Goal: Task Accomplishment & Management: Manage account settings

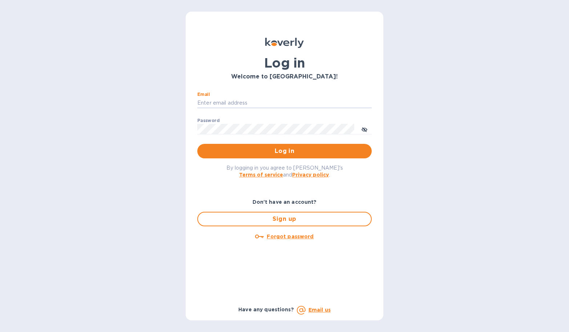
type input "[PERSON_NAME][EMAIL_ADDRESS][DOMAIN_NAME]"
click at [279, 147] on span "Log in" at bounding box center [284, 151] width 163 height 9
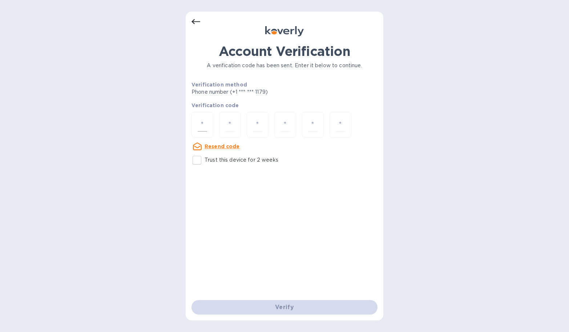
click at [201, 122] on input "number" at bounding box center [202, 124] width 9 height 13
type input "2"
type input "1"
type input "6"
type input "9"
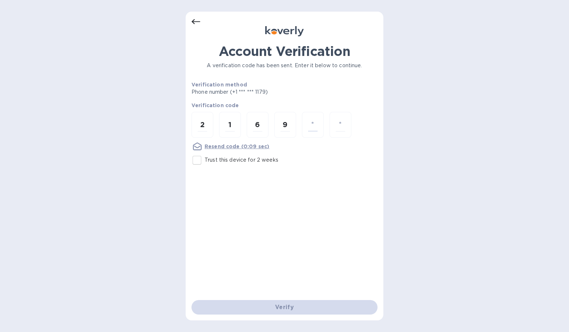
type input "0"
type input "4"
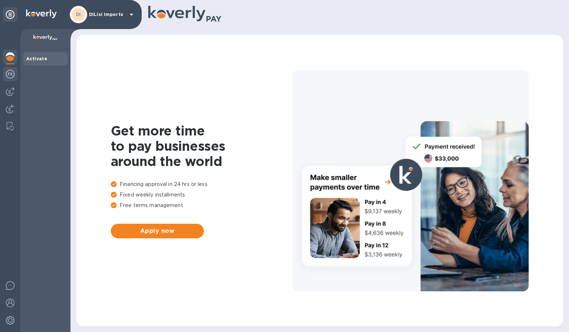
click at [8, 73] on img at bounding box center [10, 74] width 9 height 9
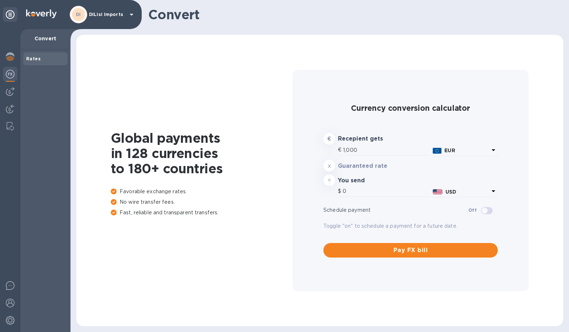
type input "1,193.26"
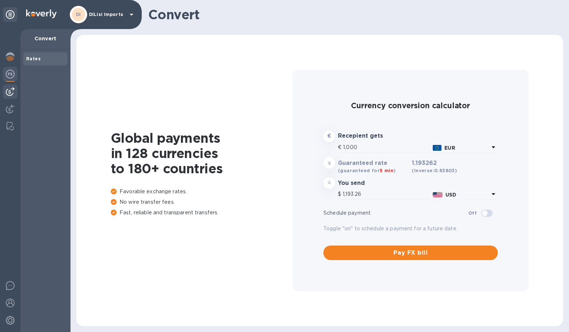
click at [9, 91] on img at bounding box center [10, 91] width 9 height 9
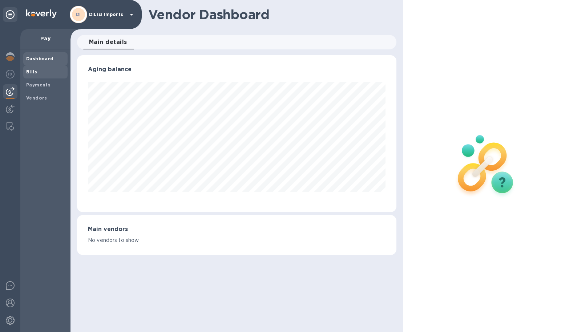
scroll to position [157, 319]
click at [34, 68] on span "Bills" at bounding box center [31, 71] width 11 height 7
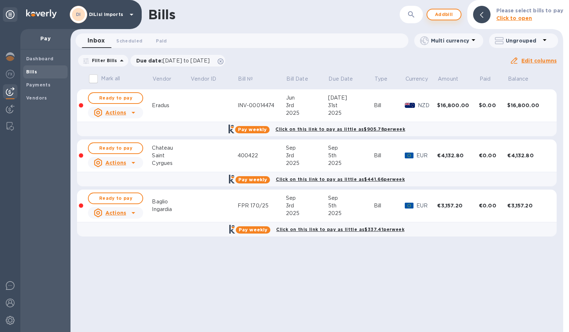
click at [457, 15] on button "Add bill" at bounding box center [443, 15] width 35 height 12
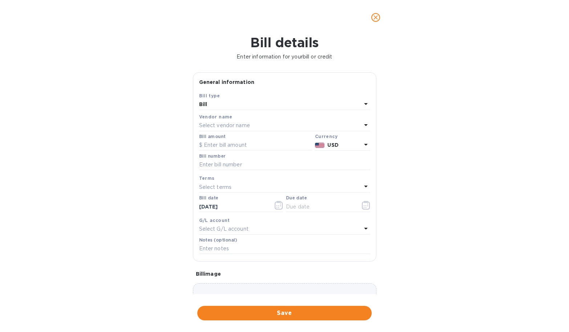
click at [222, 124] on p "Select vendor name" at bounding box center [224, 126] width 51 height 8
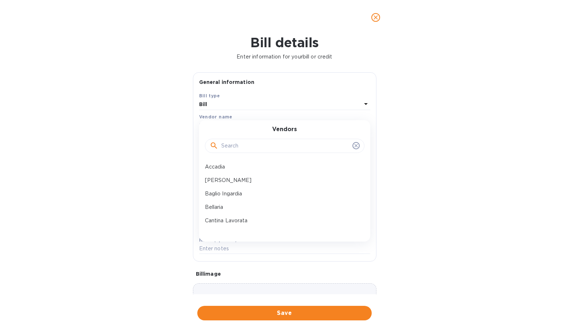
click at [225, 144] on input "text" at bounding box center [285, 146] width 128 height 11
type input "er"
click at [224, 205] on p "Il Vino Di [PERSON_NAME]" at bounding box center [282, 207] width 154 height 8
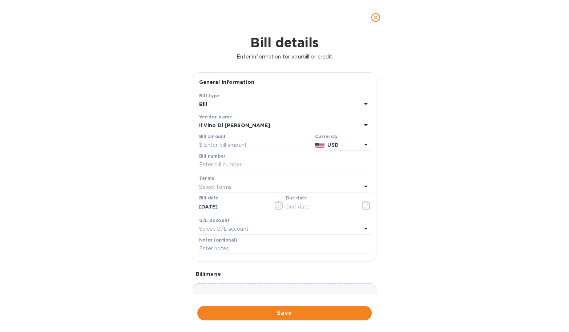
click at [328, 142] on b "USD" at bounding box center [332, 145] width 11 height 6
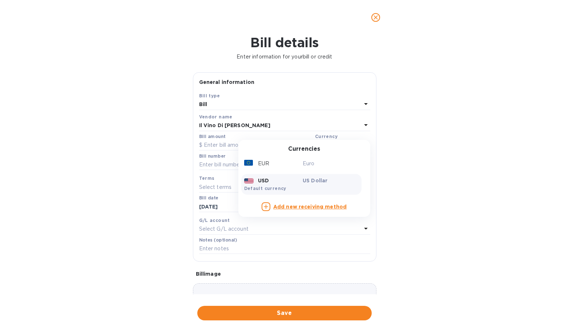
click at [292, 170] on div "EUR Euro USD US Dollar Default currency" at bounding box center [301, 175] width 120 height 41
click at [292, 163] on div "EUR" at bounding box center [272, 163] width 59 height 11
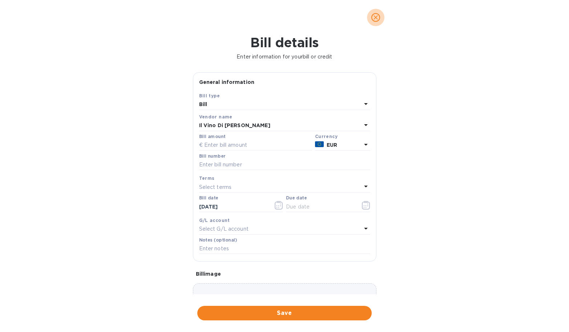
click at [376, 19] on icon "close" at bounding box center [375, 17] width 7 height 7
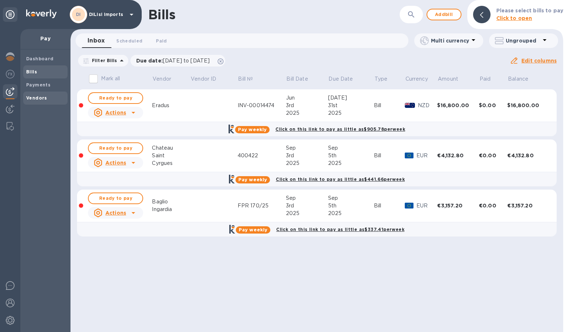
click at [42, 96] on b "Vendors" at bounding box center [36, 97] width 21 height 5
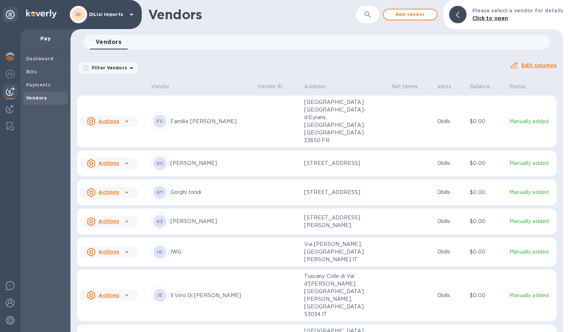
scroll to position [535, 0]
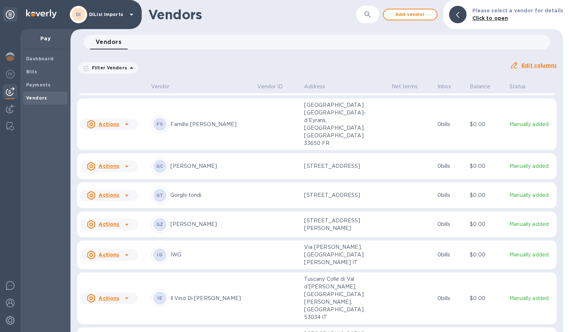
click at [319, 275] on p "Tuscany Colle di Val d'[PERSON_NAME], [GEOGRAPHIC_DATA][PERSON_NAME], [GEOGRAPH…" at bounding box center [340, 298] width 73 height 46
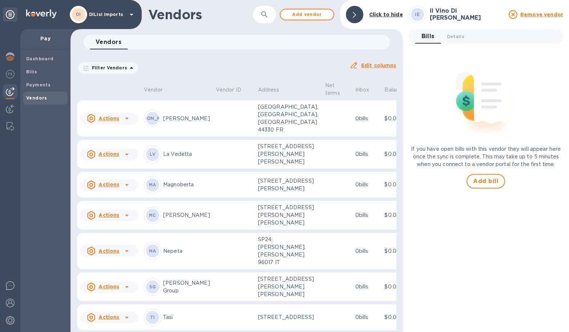
scroll to position [803, 0]
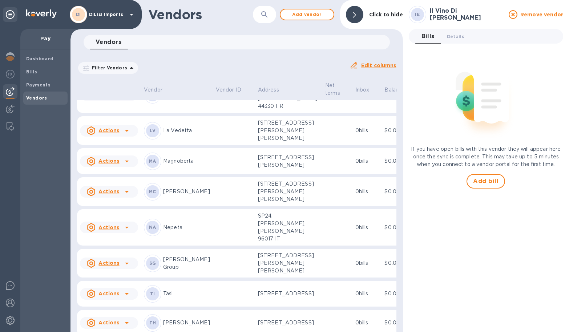
click at [152, 51] on span "IE" at bounding box center [152, 47] width 5 height 7
click at [121, 53] on div at bounding box center [127, 48] width 12 height 12
click at [123, 195] on div at bounding box center [284, 166] width 569 height 332
click at [450, 38] on span "Details 0" at bounding box center [455, 37] width 17 height 8
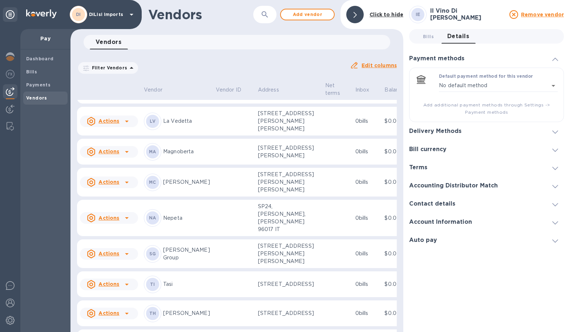
scroll to position [813, 0]
click at [258, 61] on p "Tuscany Colle di Val d'[PERSON_NAME], [GEOGRAPHIC_DATA][PERSON_NAME], [GEOGRAPH…" at bounding box center [288, 38] width 61 height 46
click at [38, 82] on b "Payments" at bounding box center [38, 84] width 24 height 5
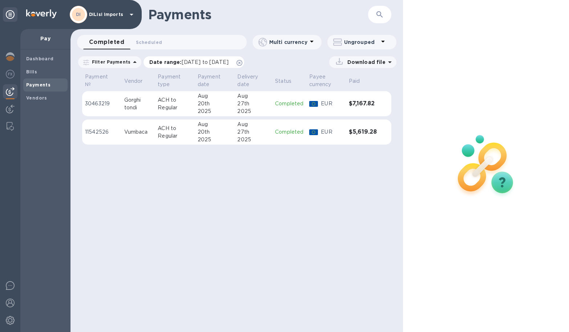
click at [242, 61] on icon at bounding box center [239, 63] width 6 height 6
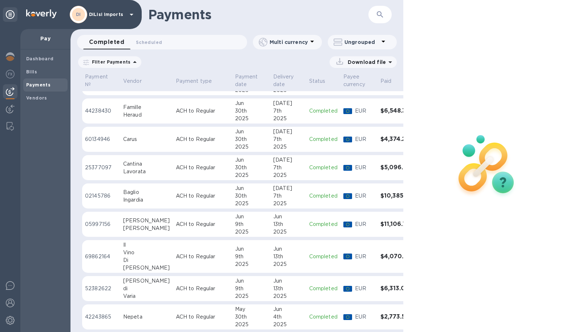
scroll to position [418, 0]
click at [278, 257] on div "13th" at bounding box center [288, 256] width 30 height 8
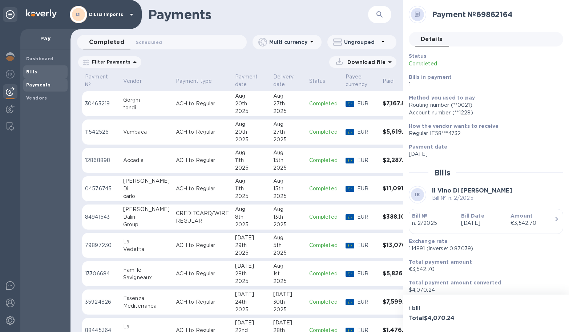
click at [35, 71] on b "Bills" at bounding box center [31, 71] width 11 height 5
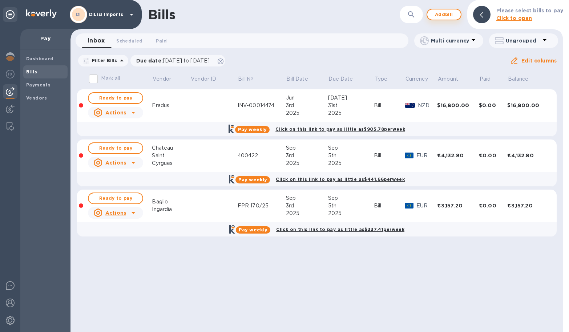
click at [455, 16] on span "Add bill" at bounding box center [444, 14] width 22 height 9
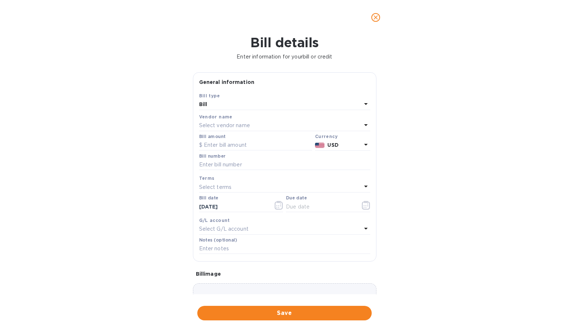
click at [254, 125] on div "Select vendor name" at bounding box center [280, 126] width 162 height 10
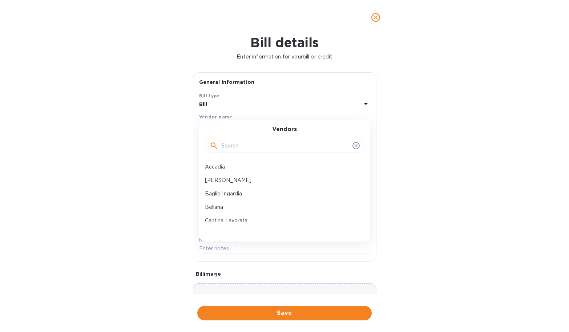
click at [251, 150] on input "text" at bounding box center [285, 146] width 128 height 11
type input "er"
click at [243, 205] on p "Il Vino Di [PERSON_NAME]" at bounding box center [282, 207] width 154 height 8
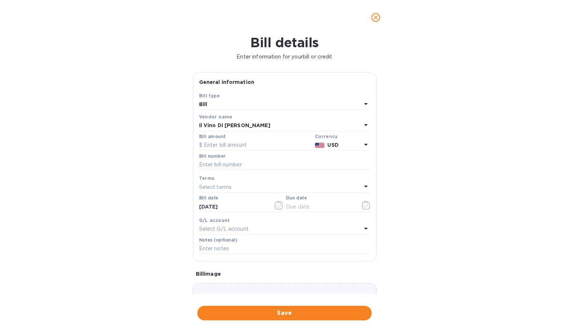
click at [335, 134] on div "Currency" at bounding box center [342, 137] width 55 height 8
click at [334, 142] on b "USD" at bounding box center [332, 145] width 11 height 6
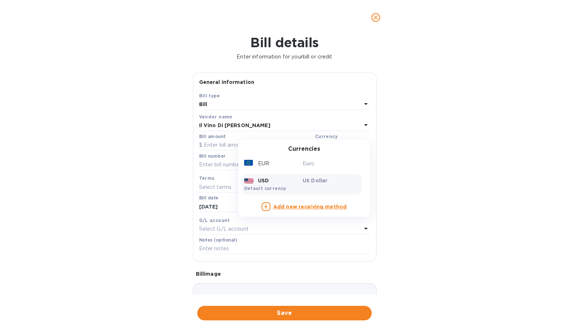
click at [290, 172] on div "EUR Euro USD US Dollar Default currency" at bounding box center [301, 175] width 120 height 41
click at [290, 170] on div "EUR Euro USD US Dollar Default currency" at bounding box center [301, 175] width 120 height 41
click at [290, 159] on div "EUR" at bounding box center [272, 163] width 59 height 11
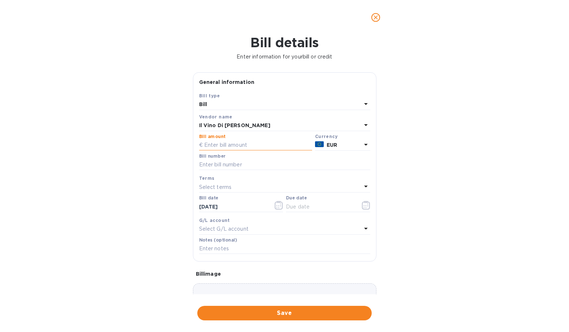
click at [250, 143] on input "text" at bounding box center [255, 145] width 113 height 11
type input "3,542.7"
click at [254, 163] on input "text" at bounding box center [284, 164] width 171 height 11
paste input "2/2025"
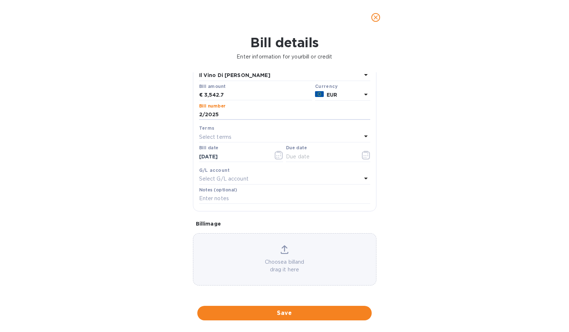
scroll to position [55, 0]
type input "2/2025"
click at [296, 309] on span "Save" at bounding box center [284, 313] width 163 height 9
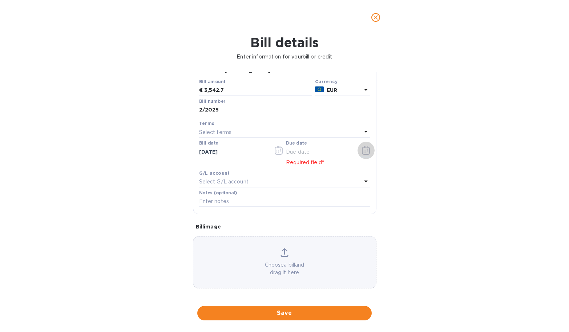
click at [367, 151] on button "button" at bounding box center [365, 150] width 17 height 17
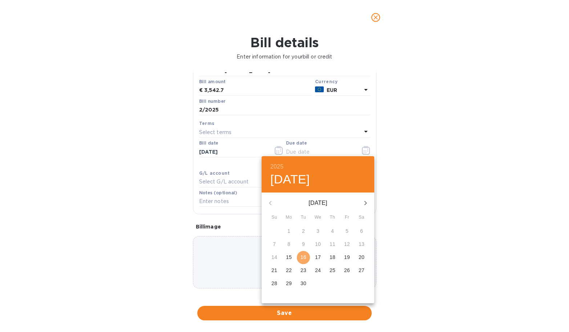
click at [301, 257] on p "16" at bounding box center [303, 256] width 6 height 7
type input "[DATE]"
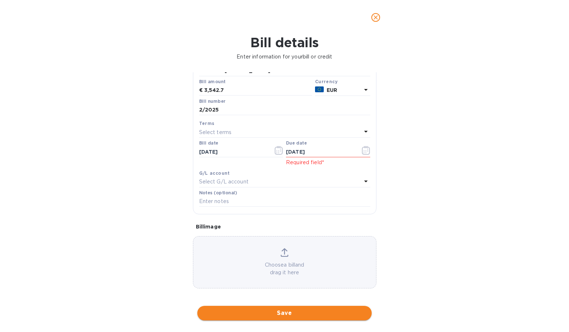
click at [292, 309] on span "Save" at bounding box center [284, 313] width 163 height 9
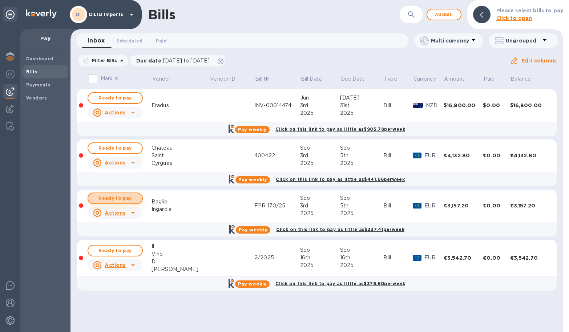
click at [132, 199] on span "Ready to pay" at bounding box center [115, 198] width 42 height 9
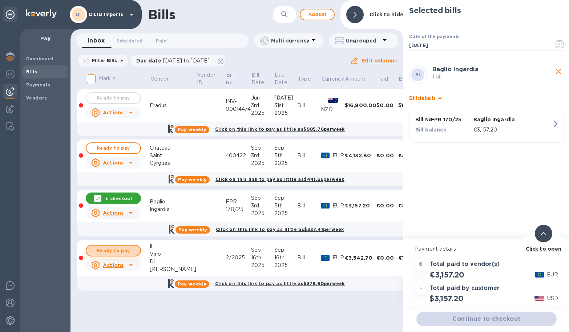
click at [125, 249] on span "Ready to pay" at bounding box center [113, 250] width 42 height 9
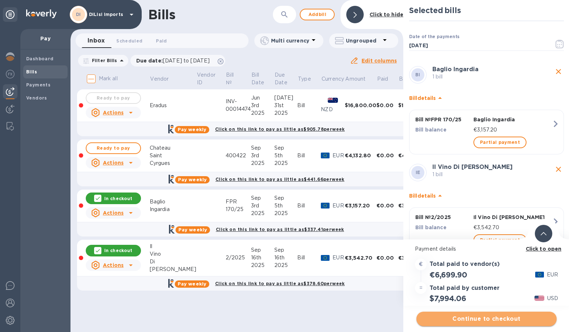
click at [482, 318] on span "Continue to checkout" at bounding box center [486, 318] width 129 height 9
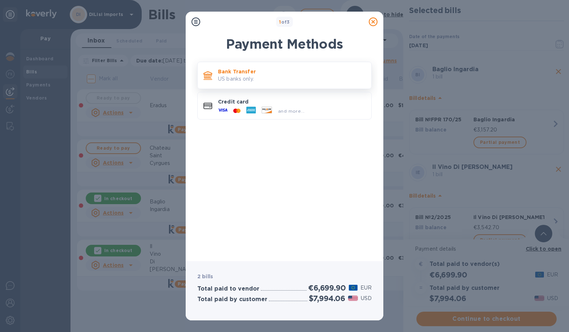
click at [280, 76] on p "US banks only." at bounding box center [291, 79] width 147 height 8
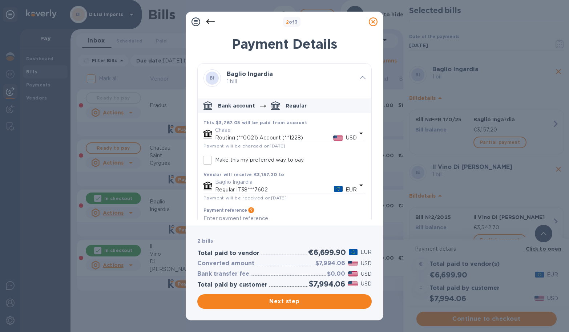
scroll to position [0, 0]
click at [213, 26] on div at bounding box center [210, 22] width 15 height 15
click at [211, 21] on icon at bounding box center [210, 21] width 9 height 9
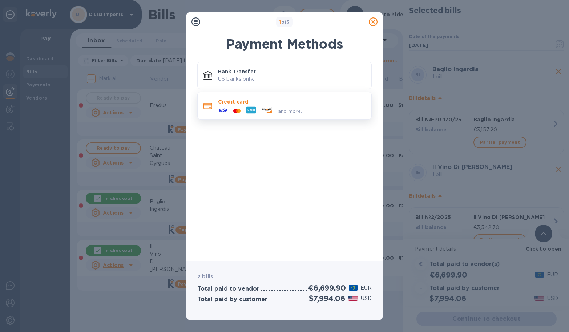
click at [254, 106] on icon at bounding box center [250, 109] width 9 height 9
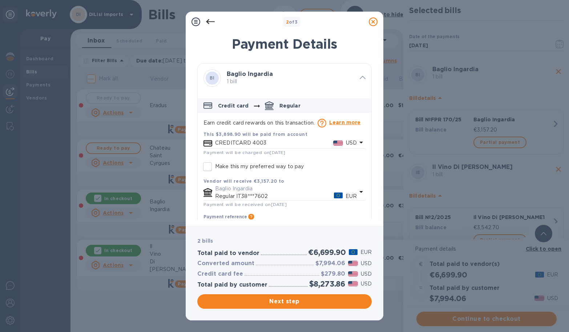
click at [374, 23] on icon at bounding box center [372, 21] width 9 height 9
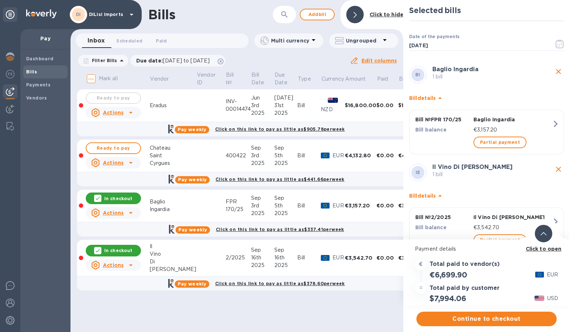
click at [127, 316] on div "Bills ​ Add [PERSON_NAME] to hide Inbox 0 Scheduled 0 Paid 0 Multi currency Ung…" at bounding box center [236, 166] width 333 height 332
click at [26, 86] on b "Payments" at bounding box center [38, 84] width 24 height 5
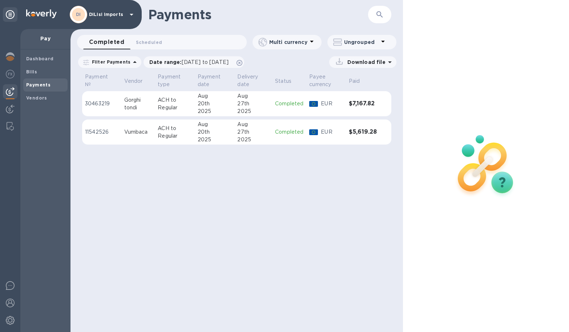
click at [38, 86] on b "Payments" at bounding box center [38, 84] width 24 height 5
click at [242, 63] on icon at bounding box center [239, 63] width 6 height 6
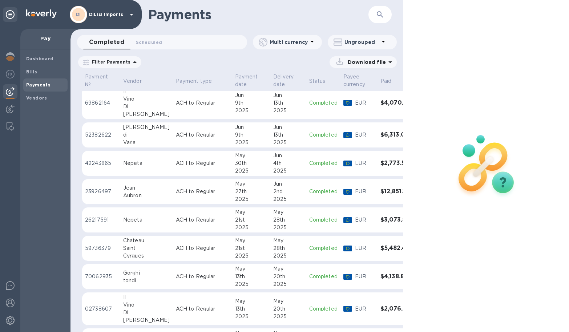
scroll to position [589, 0]
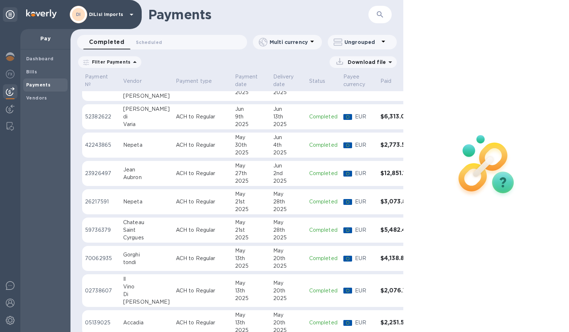
click at [153, 262] on div "tondi" at bounding box center [146, 262] width 47 height 8
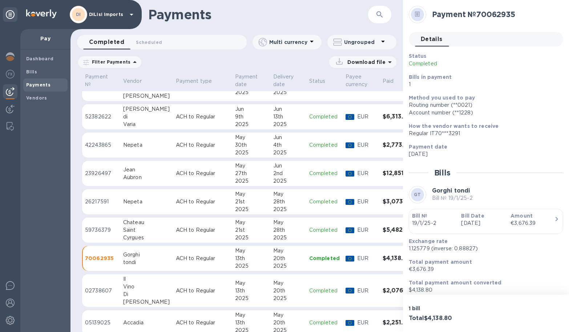
click at [153, 262] on div "tondi" at bounding box center [146, 262] width 47 height 8
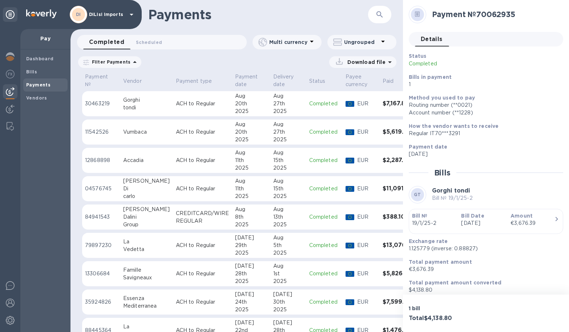
click at [184, 101] on p "ACH to Regular" at bounding box center [202, 104] width 53 height 8
click at [33, 73] on b "Bills" at bounding box center [31, 71] width 11 height 5
